Goal: Book appointment/travel/reservation

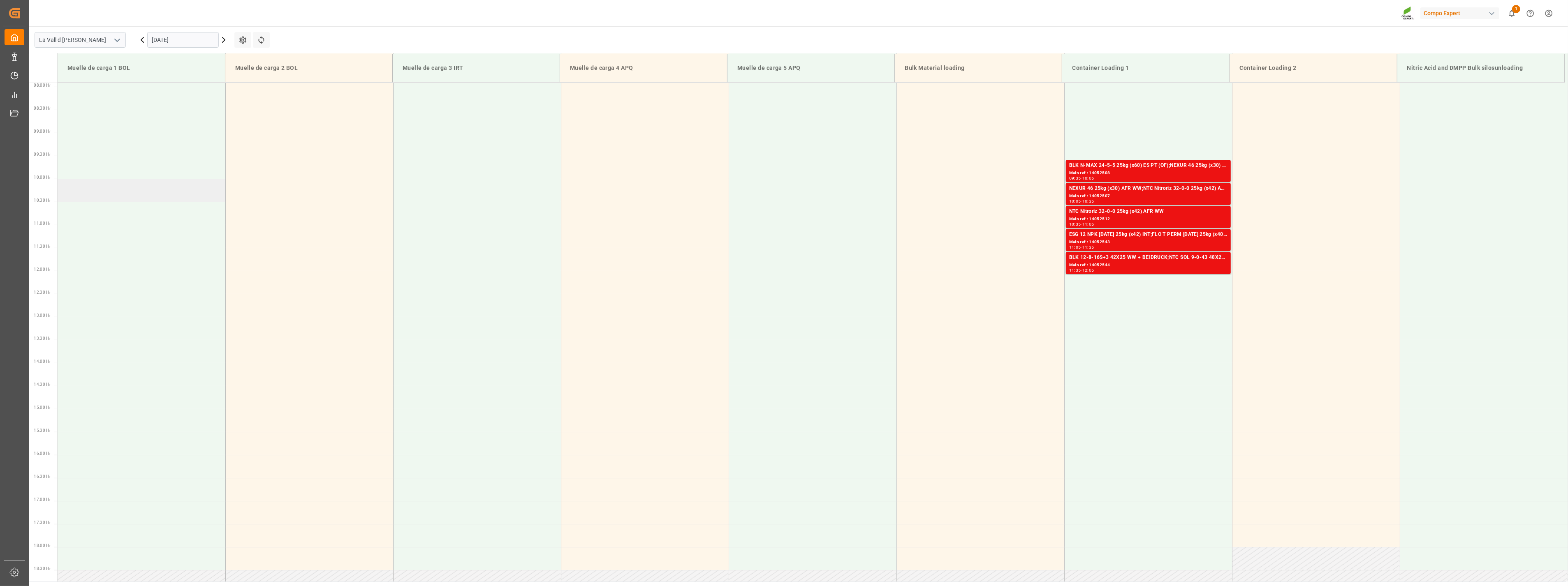
scroll to position [409, 0]
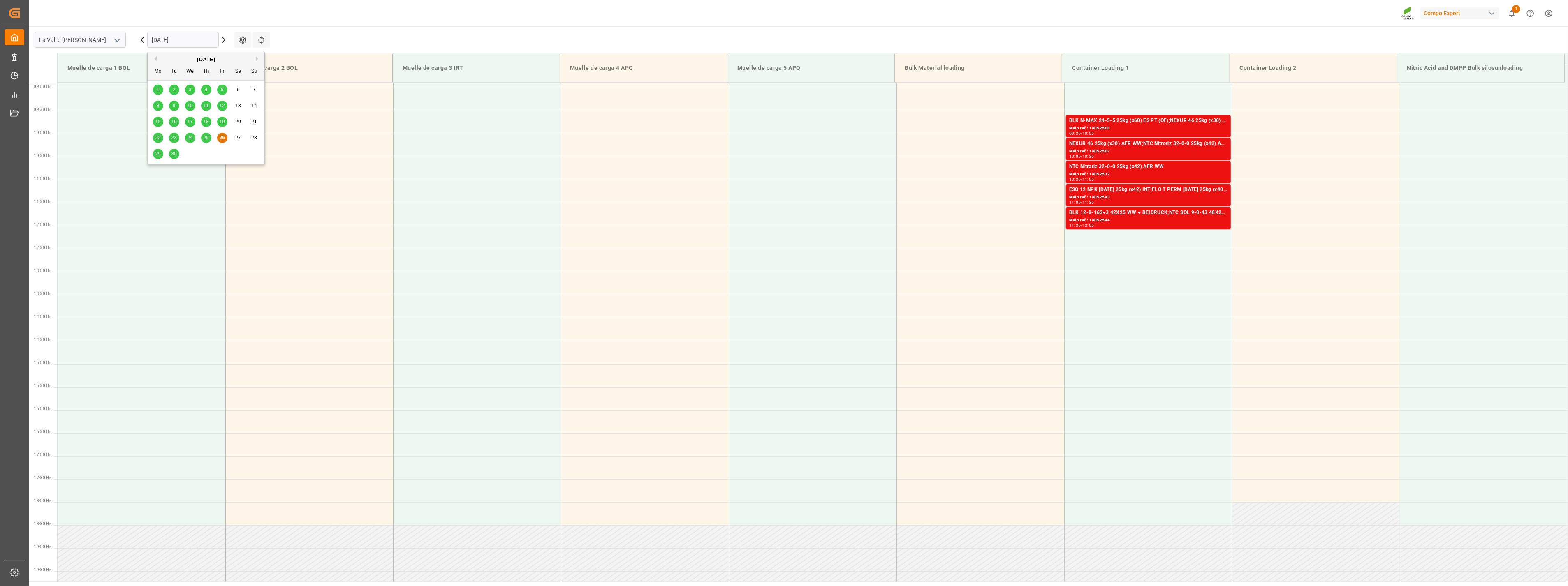
click at [192, 37] on input "[DATE]" at bounding box center [182, 40] width 71 height 16
click at [159, 153] on span "29" at bounding box center [158, 153] width 6 height 6
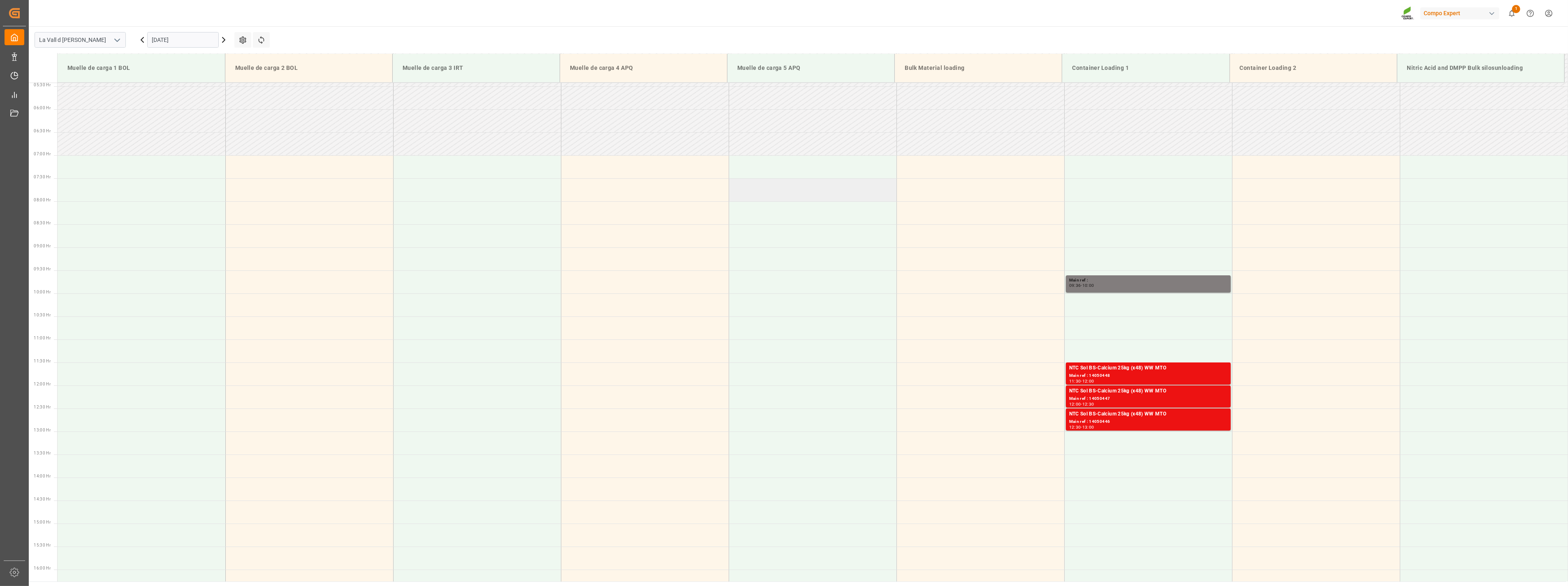
scroll to position [226, 0]
